Goal: Transaction & Acquisition: Purchase product/service

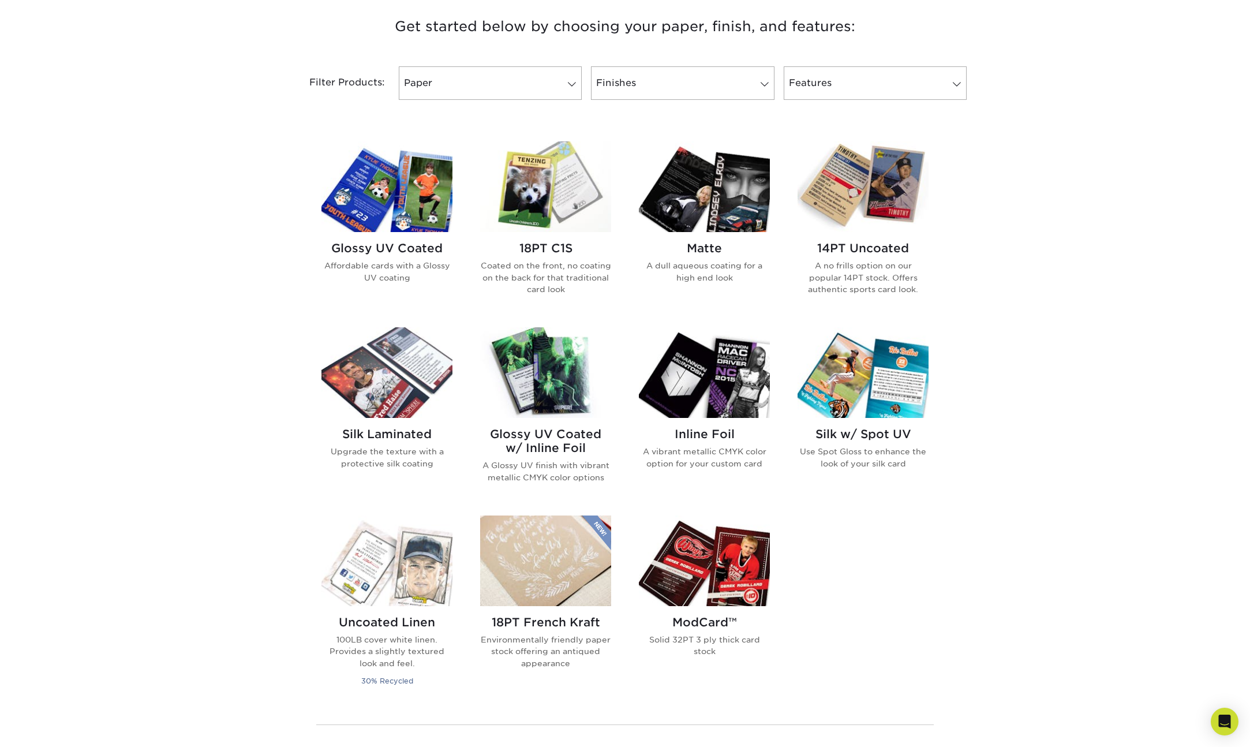
scroll to position [438, 0]
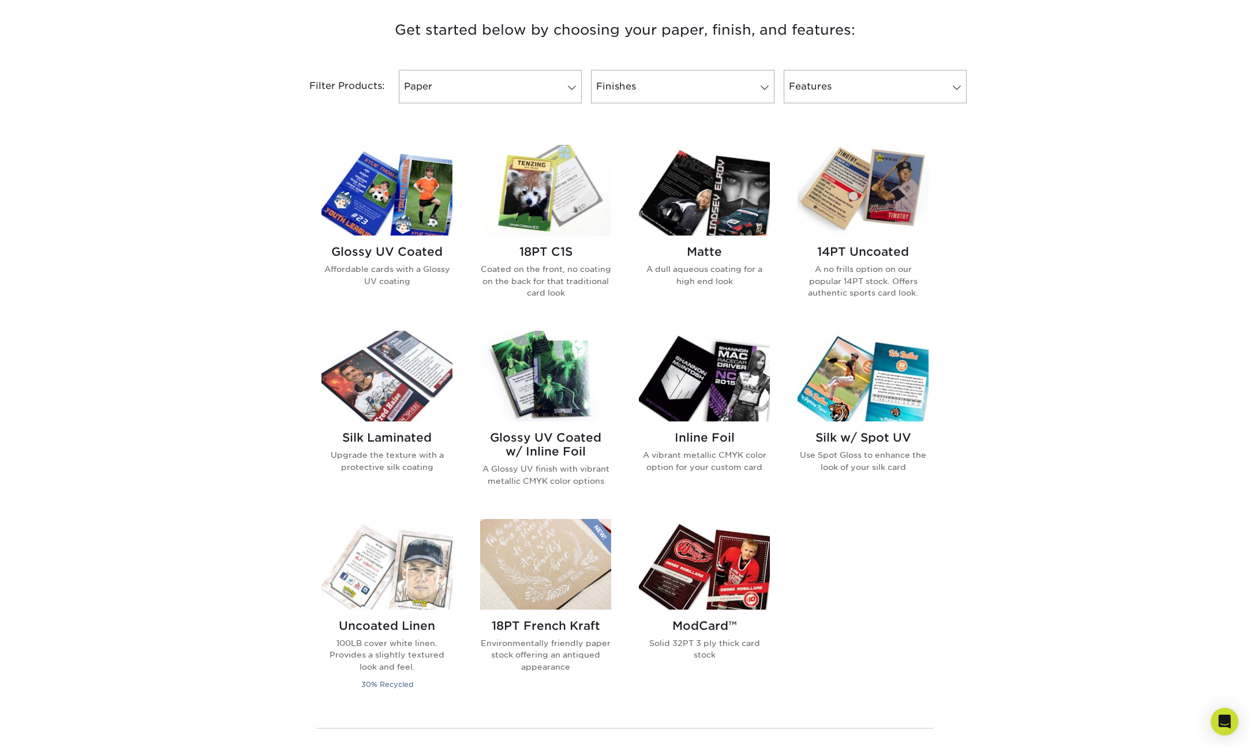
click at [551, 441] on h2 "Glossy UV Coated w/ Inline Foil" at bounding box center [545, 444] width 131 height 28
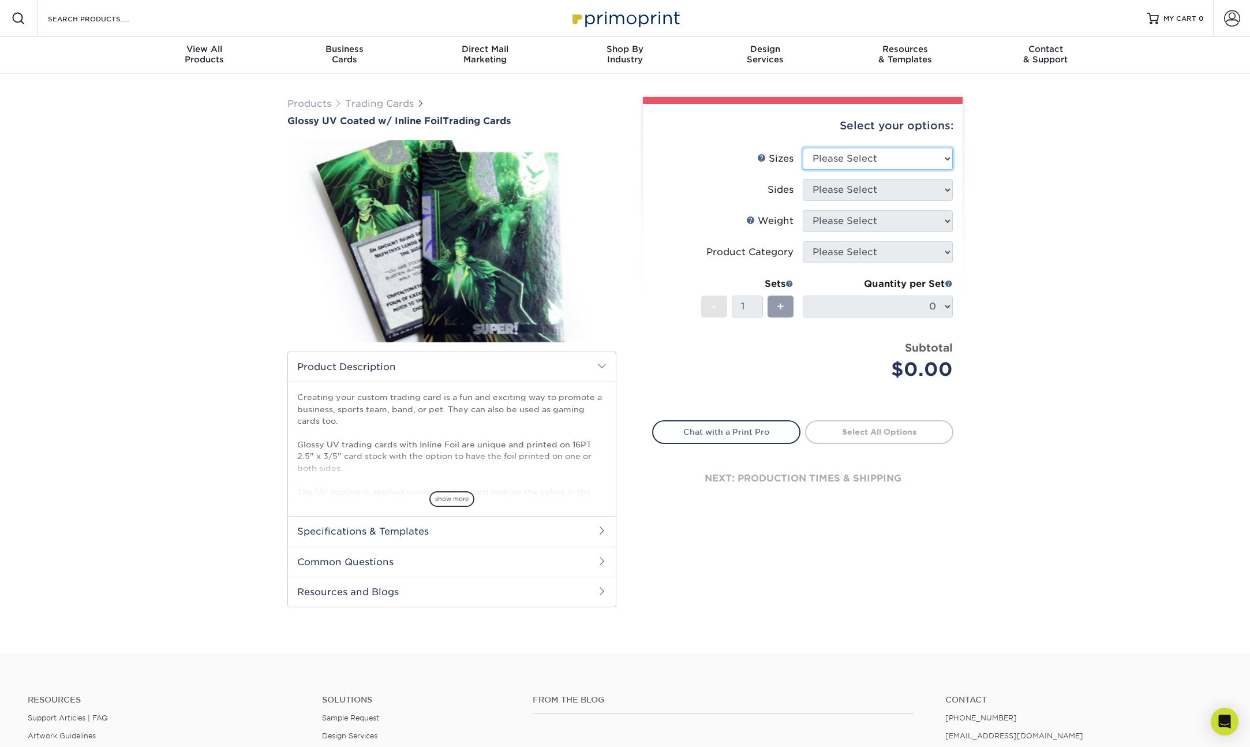
click at [894, 158] on select "Please Select 2.5" x 3.5"" at bounding box center [878, 159] width 150 height 22
select select "2.50x3.50"
click at [803, 148] on select "Please Select 2.5" x 3.5"" at bounding box center [878, 159] width 150 height 22
click at [870, 186] on select "Please Select Print Both Sides - Foil Back Only Print Both Sides - Foil Both Si…" at bounding box center [878, 190] width 150 height 22
select select "2ba18f74-0f96-487e-8b6e-985b404b3305"
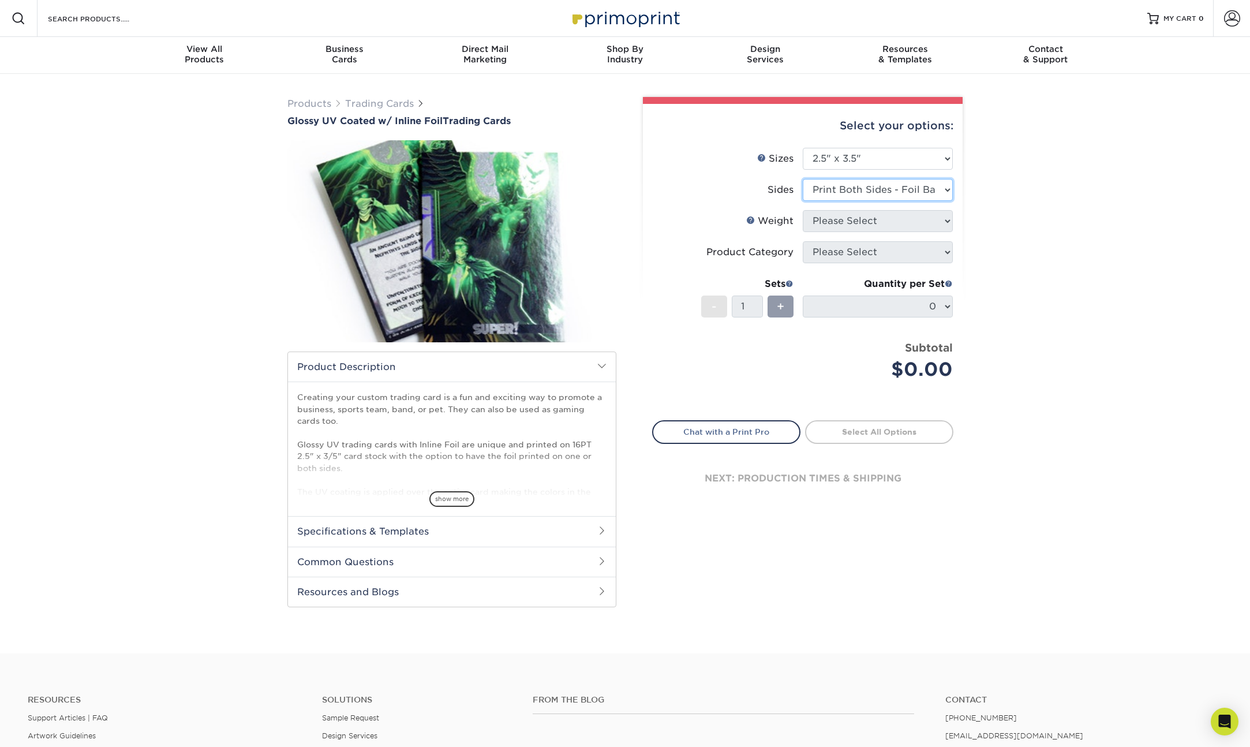
click at [803, 179] on select "Please Select Print Both Sides - Foil Back Only Print Both Sides - Foil Both Si…" at bounding box center [878, 190] width 150 height 22
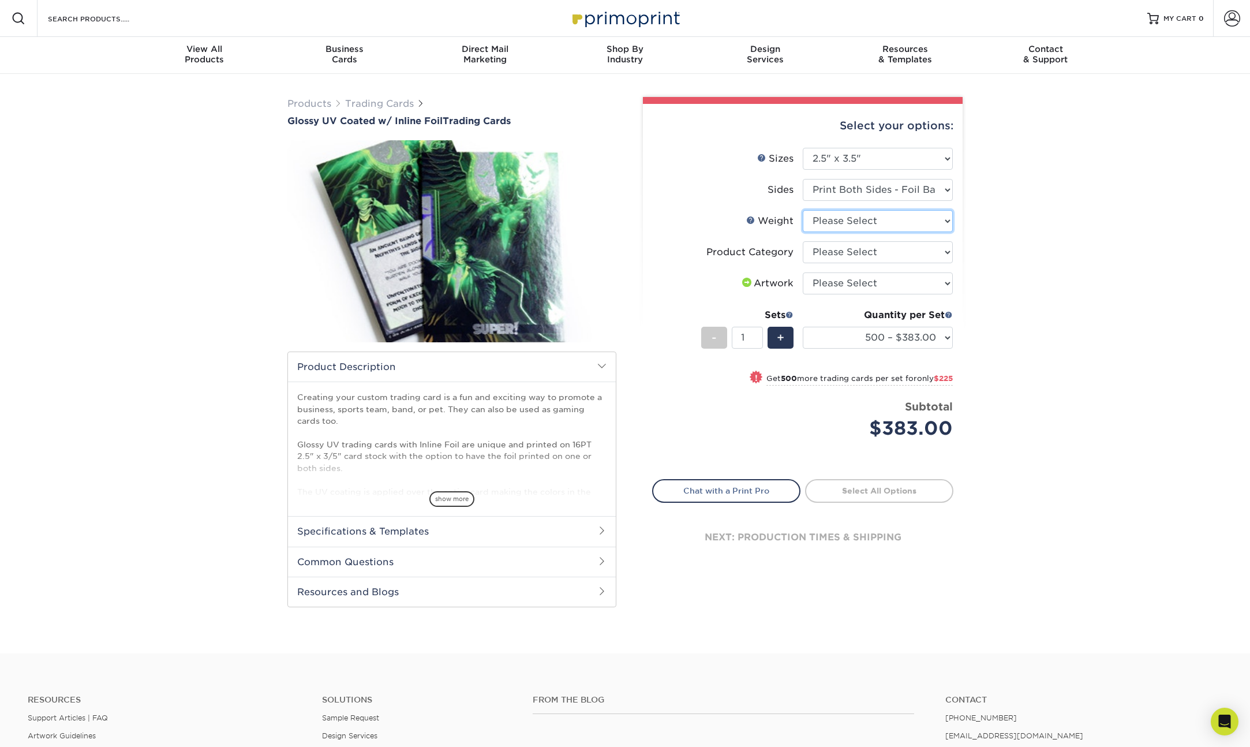
click at [869, 225] on select "Please Select 16PT" at bounding box center [878, 221] width 150 height 22
select select "16PT"
click at [803, 210] on select "Please Select 16PT" at bounding box center [878, 221] width 150 height 22
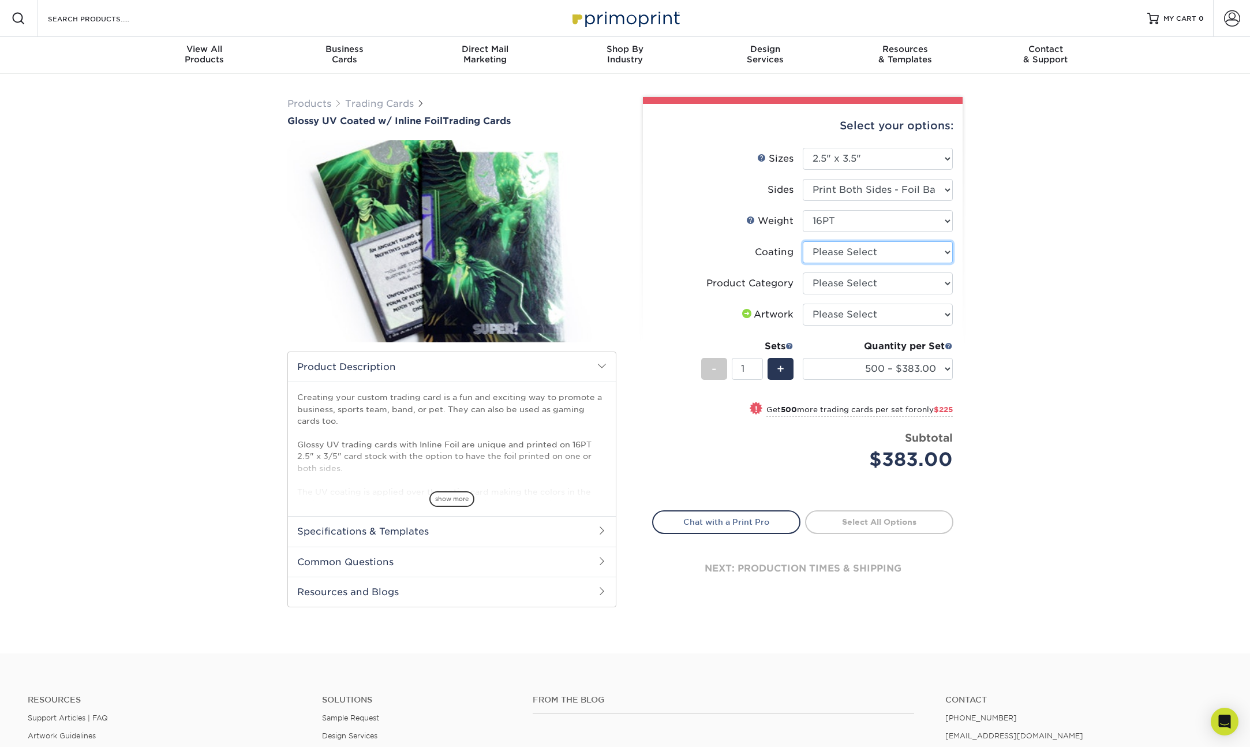
click at [870, 257] on select at bounding box center [878, 252] width 150 height 22
select select "ae367451-b2b8-45df-a344-0f05b6a12993"
click at [803, 241] on select at bounding box center [878, 252] width 150 height 22
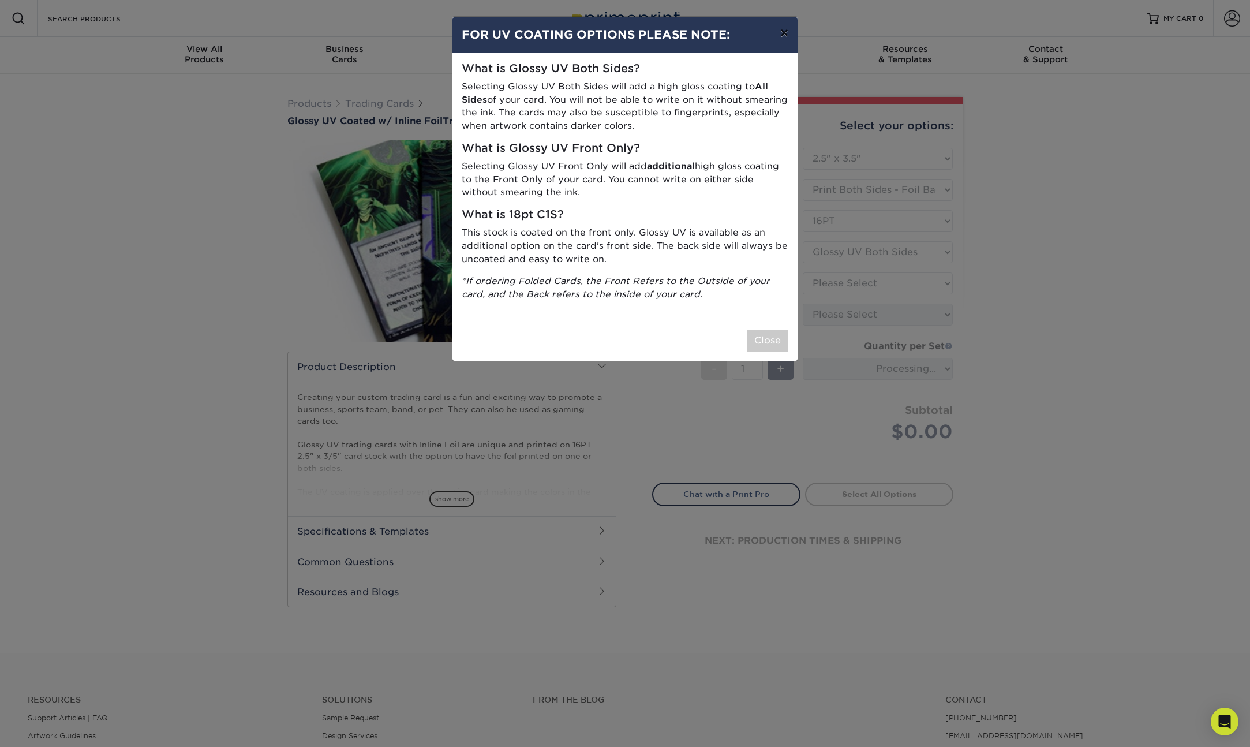
click at [788, 28] on button "×" at bounding box center [784, 33] width 27 height 32
